Goal: Information Seeking & Learning: Learn about a topic

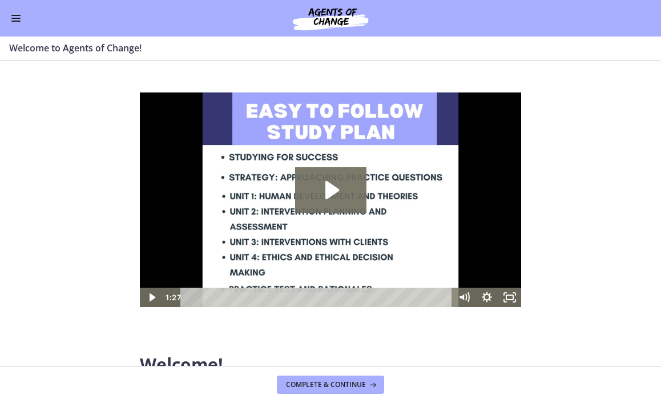
scroll to position [53, 0]
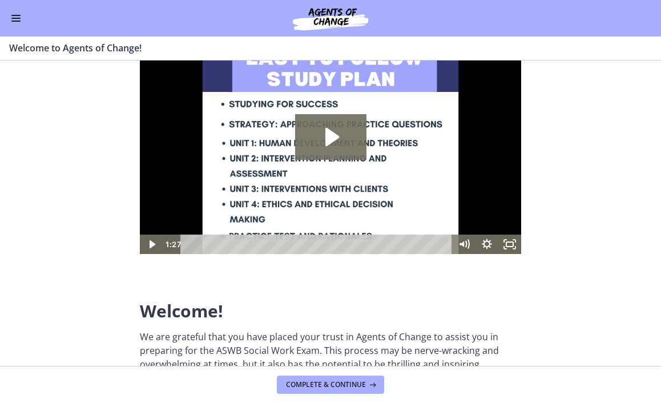
click at [14, 21] on span "Enable menu" at bounding box center [15, 21] width 9 height 1
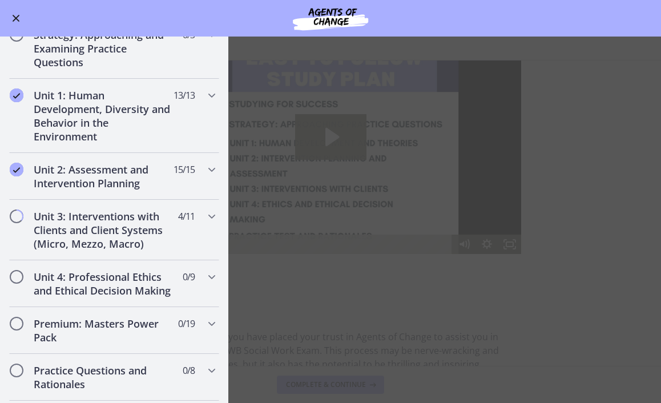
scroll to position [697, 0]
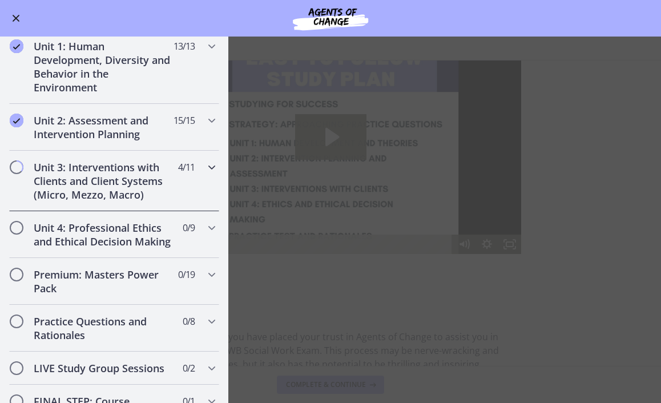
click at [119, 168] on h2 "Unit 3: Interventions with Clients and Client Systems (Micro, Mezzo, Macro)" at bounding box center [103, 180] width 139 height 41
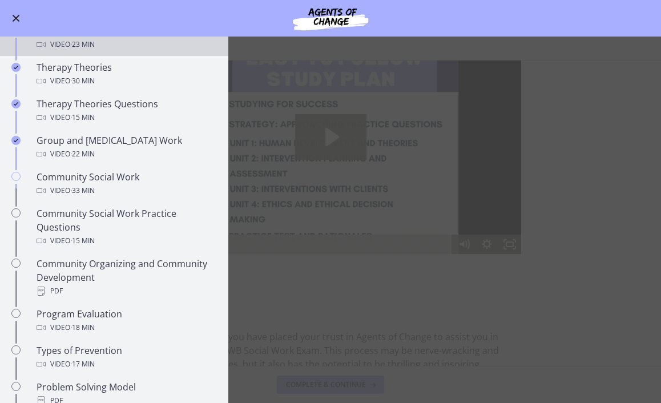
scroll to position [448, 0]
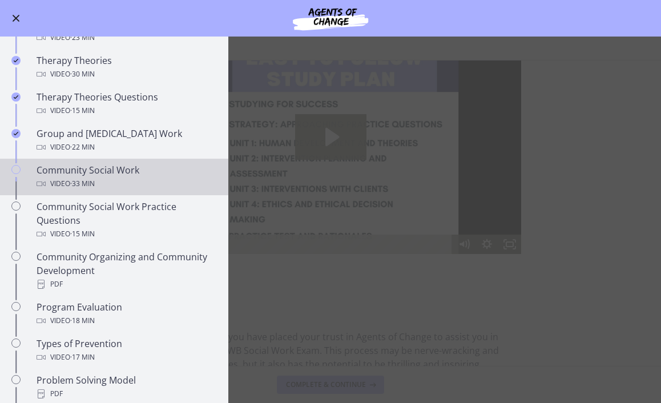
click at [91, 169] on div "Community Social Work Video · 33 min" at bounding box center [126, 176] width 178 height 27
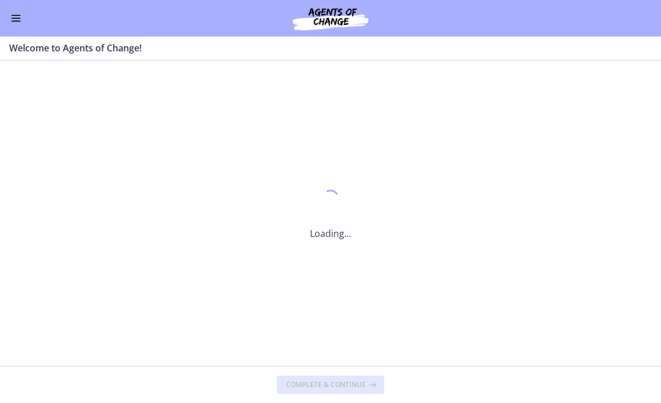
scroll to position [0, 0]
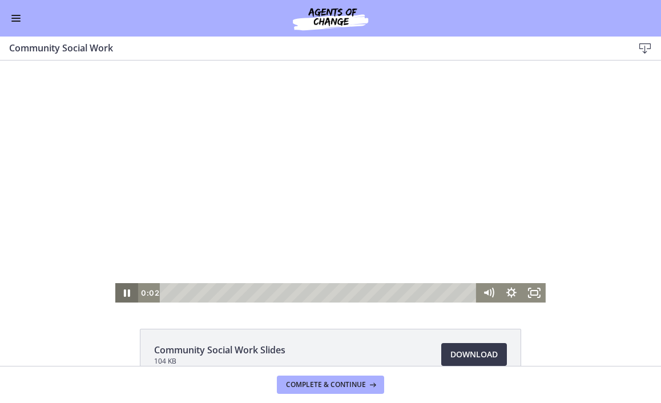
click at [128, 292] on icon "Pause" at bounding box center [127, 292] width 6 height 7
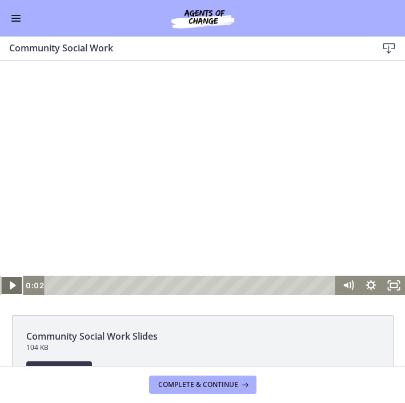
click at [12, 287] on icon "Play Video" at bounding box center [12, 285] width 6 height 8
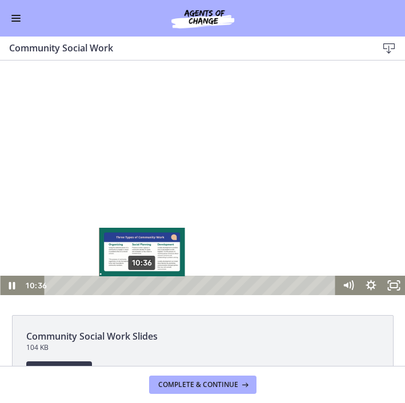
click at [142, 290] on div "10:36" at bounding box center [191, 285] width 277 height 19
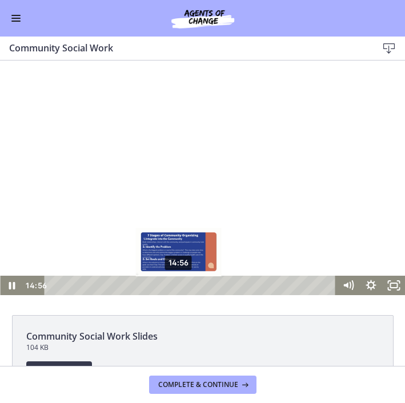
drag, startPoint x: 163, startPoint y: 287, endPoint x: 178, endPoint y: 288, distance: 15.5
click at [179, 288] on div "Playbar" at bounding box center [178, 286] width 6 height 6
click at [182, 285] on div "Playbar" at bounding box center [179, 286] width 6 height 6
drag, startPoint x: 182, startPoint y: 285, endPoint x: 175, endPoint y: 286, distance: 7.4
click at [175, 286] on div "Playbar" at bounding box center [173, 286] width 6 height 6
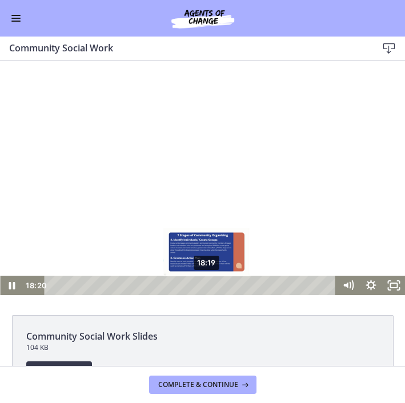
drag, startPoint x: 192, startPoint y: 286, endPoint x: 207, endPoint y: 286, distance: 15.4
click at [207, 286] on div "Playbar" at bounding box center [206, 286] width 6 height 6
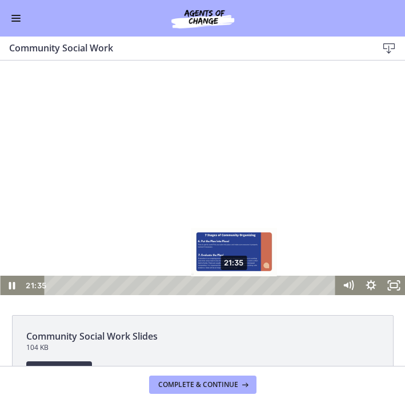
drag, startPoint x: 215, startPoint y: 286, endPoint x: 235, endPoint y: 286, distance: 19.4
click at [235, 286] on div "Playbar" at bounding box center [234, 286] width 6 height 6
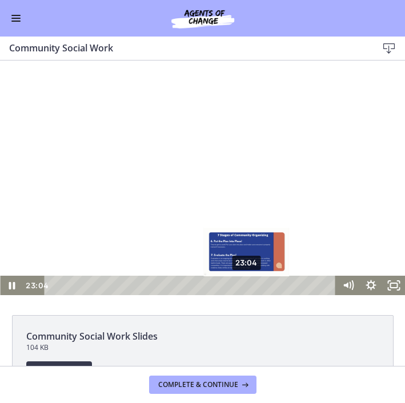
drag, startPoint x: 240, startPoint y: 284, endPoint x: 247, endPoint y: 284, distance: 7.4
click at [247, 284] on div "Playbar" at bounding box center [246, 286] width 6 height 6
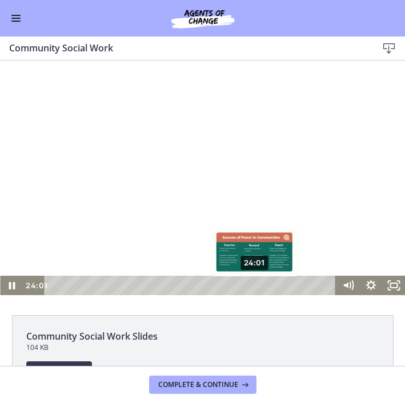
drag, startPoint x: 247, startPoint y: 284, endPoint x: 255, endPoint y: 284, distance: 7.4
click at [255, 284] on div "Playbar" at bounding box center [254, 286] width 6 height 6
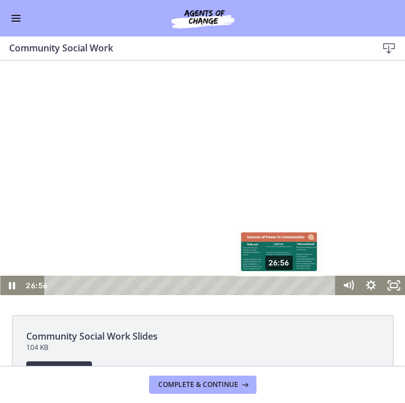
click at [280, 284] on div "Playbar" at bounding box center [278, 286] width 6 height 6
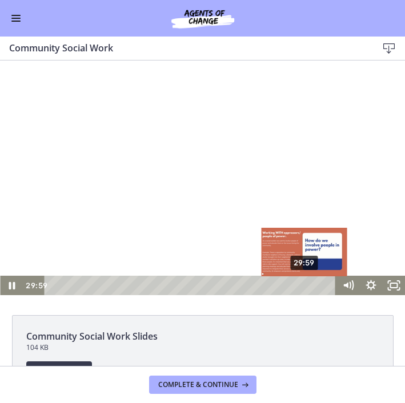
drag, startPoint x: 291, startPoint y: 285, endPoint x: 305, endPoint y: 287, distance: 14.4
click at [305, 287] on div "Playbar" at bounding box center [304, 286] width 6 height 6
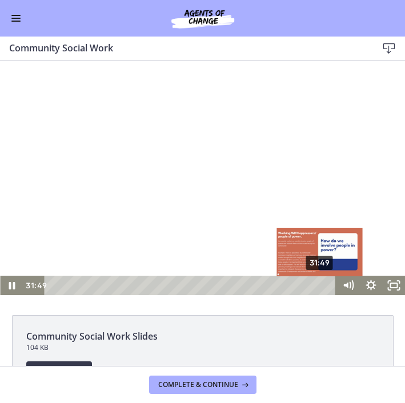
drag, startPoint x: 304, startPoint y: 287, endPoint x: 321, endPoint y: 287, distance: 17.1
click at [321, 287] on div "Playbar" at bounding box center [319, 286] width 6 height 6
click at [325, 285] on div "Playbar" at bounding box center [323, 286] width 6 height 6
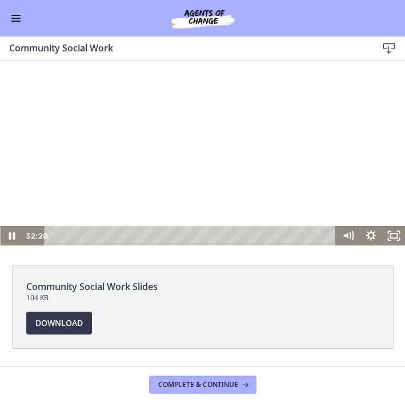
scroll to position [51, 0]
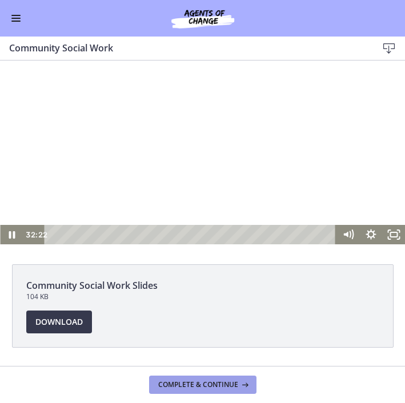
click at [199, 384] on span "Complete & continue" at bounding box center [198, 384] width 80 height 9
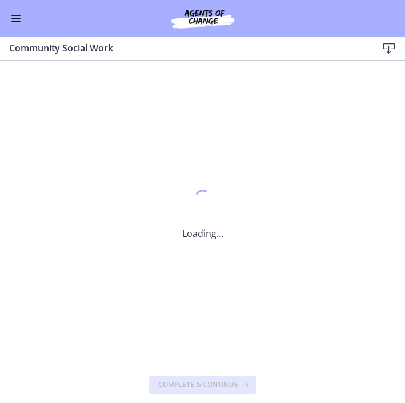
scroll to position [0, 0]
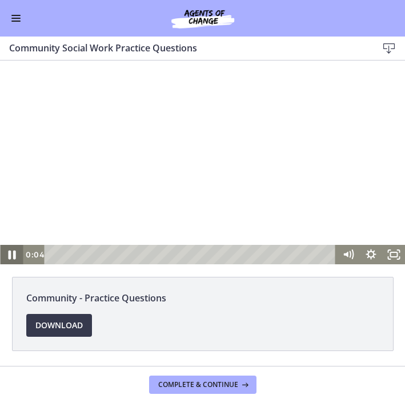
click at [14, 255] on icon "Pause" at bounding box center [11, 255] width 7 height 9
click at [13, 260] on icon "Play Video" at bounding box center [12, 254] width 27 height 23
click at [11, 255] on icon "Pause" at bounding box center [11, 254] width 23 height 19
click at [11, 256] on icon "Play Video" at bounding box center [12, 255] width 6 height 8
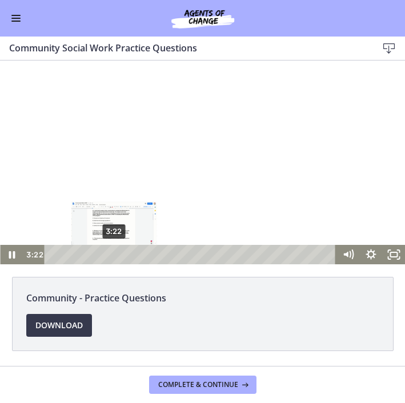
drag, startPoint x: 107, startPoint y: 255, endPoint x: 114, endPoint y: 254, distance: 6.9
click at [114, 254] on div "Playbar" at bounding box center [114, 254] width 6 height 6
click at [111, 253] on div "Playbar" at bounding box center [111, 254] width 6 height 6
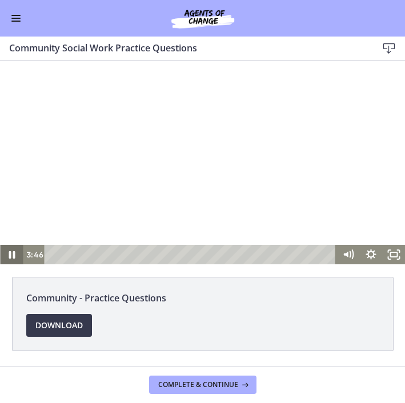
click at [15, 251] on icon "Pause" at bounding box center [11, 254] width 23 height 19
click at [13, 255] on icon "Play Video" at bounding box center [12, 255] width 6 height 8
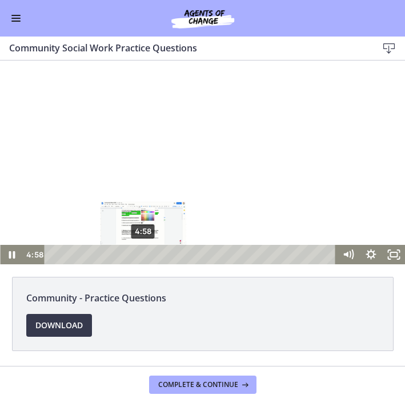
drag, startPoint x: 123, startPoint y: 255, endPoint x: 144, endPoint y: 255, distance: 21.1
click at [144, 255] on div "Playbar" at bounding box center [143, 254] width 6 height 6
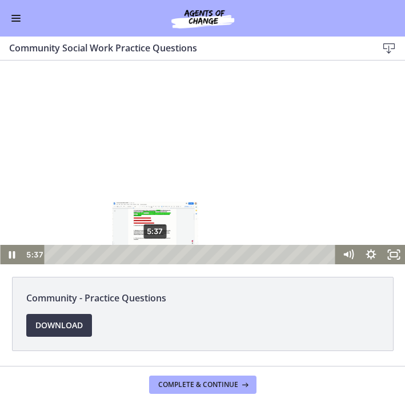
drag, startPoint x: 144, startPoint y: 252, endPoint x: 155, endPoint y: 255, distance: 11.1
click at [155, 255] on div "Playbar" at bounding box center [155, 254] width 6 height 6
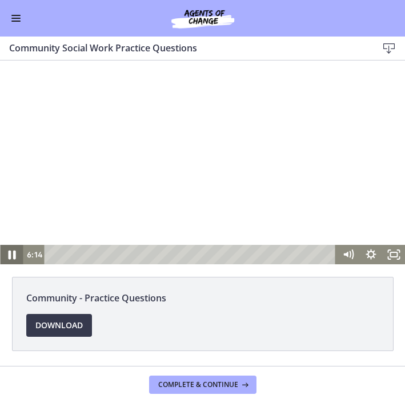
click at [11, 256] on icon "Pause" at bounding box center [11, 254] width 27 height 23
click at [10, 257] on icon "Play Video" at bounding box center [12, 254] width 7 height 10
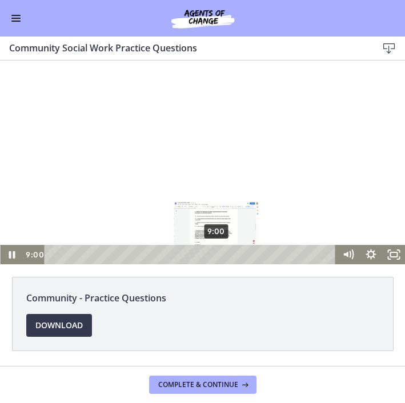
drag, startPoint x: 202, startPoint y: 253, endPoint x: 217, endPoint y: 257, distance: 15.8
click at [217, 257] on div "Playbar" at bounding box center [216, 254] width 6 height 6
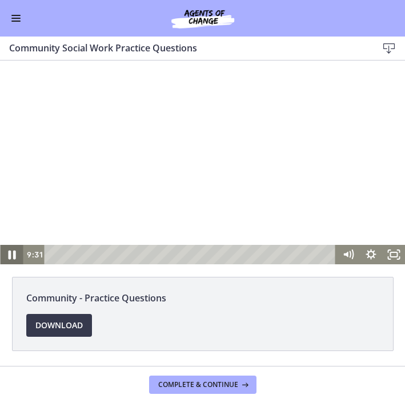
click at [13, 251] on icon "Pause" at bounding box center [11, 255] width 7 height 9
click at [10, 256] on icon "Play Video" at bounding box center [12, 254] width 7 height 10
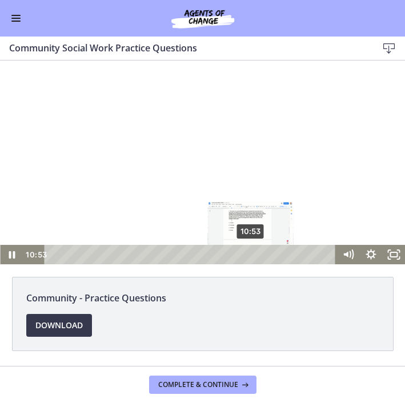
click at [251, 257] on div "10:53" at bounding box center [191, 254] width 277 height 19
click at [249, 253] on div "Playbar" at bounding box center [248, 254] width 6 height 6
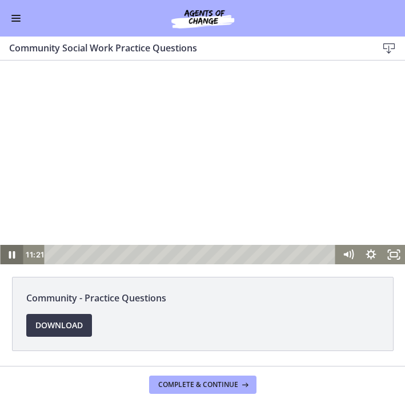
click at [8, 252] on icon "Pause" at bounding box center [11, 254] width 23 height 19
click at [15, 254] on icon "Play Video" at bounding box center [12, 255] width 6 height 8
click at [11, 253] on icon "Pause" at bounding box center [11, 254] width 27 height 23
click at [10, 254] on icon "Play Video" at bounding box center [12, 254] width 7 height 10
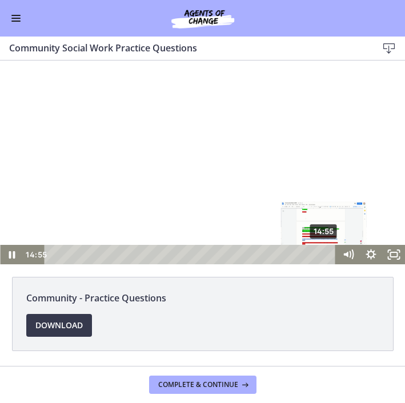
drag, startPoint x: 313, startPoint y: 253, endPoint x: 325, endPoint y: 255, distance: 11.6
click at [325, 255] on div "Playbar" at bounding box center [323, 254] width 6 height 6
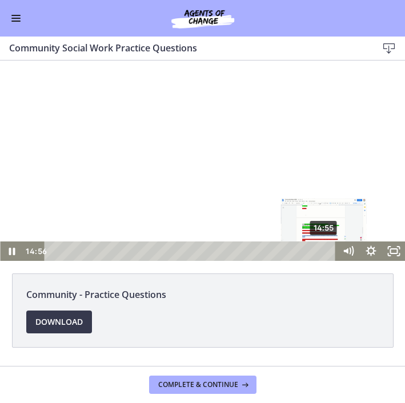
scroll to position [3, 0]
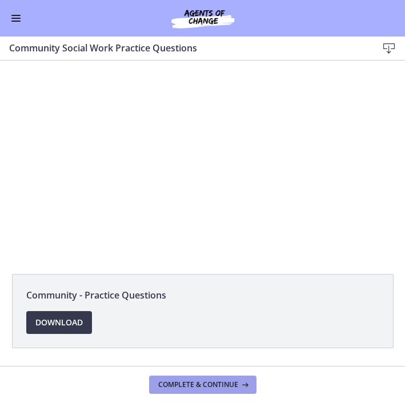
click at [215, 388] on span "Complete & continue" at bounding box center [198, 384] width 80 height 9
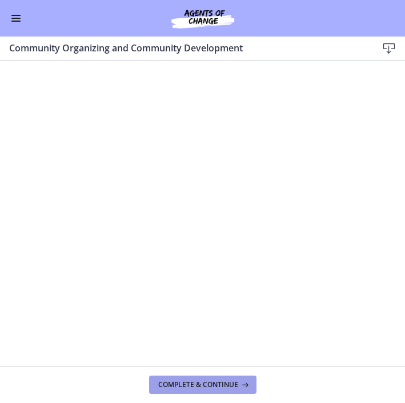
click at [185, 385] on span "Complete & continue" at bounding box center [198, 384] width 80 height 9
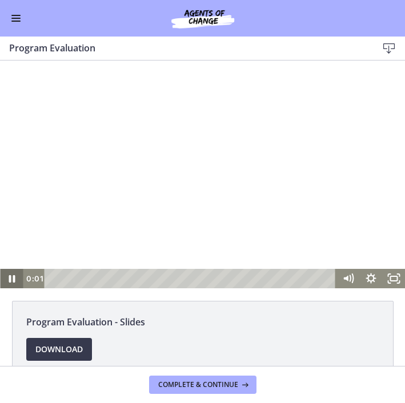
click at [7, 280] on icon "Pause" at bounding box center [11, 278] width 23 height 19
click at [13, 21] on span "Enable menu" at bounding box center [15, 21] width 9 height 1
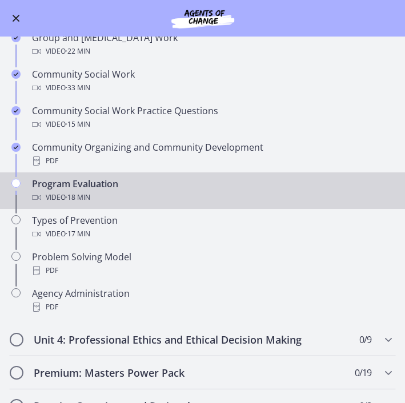
scroll to position [438, 0]
